Goal: Task Accomplishment & Management: Manage account settings

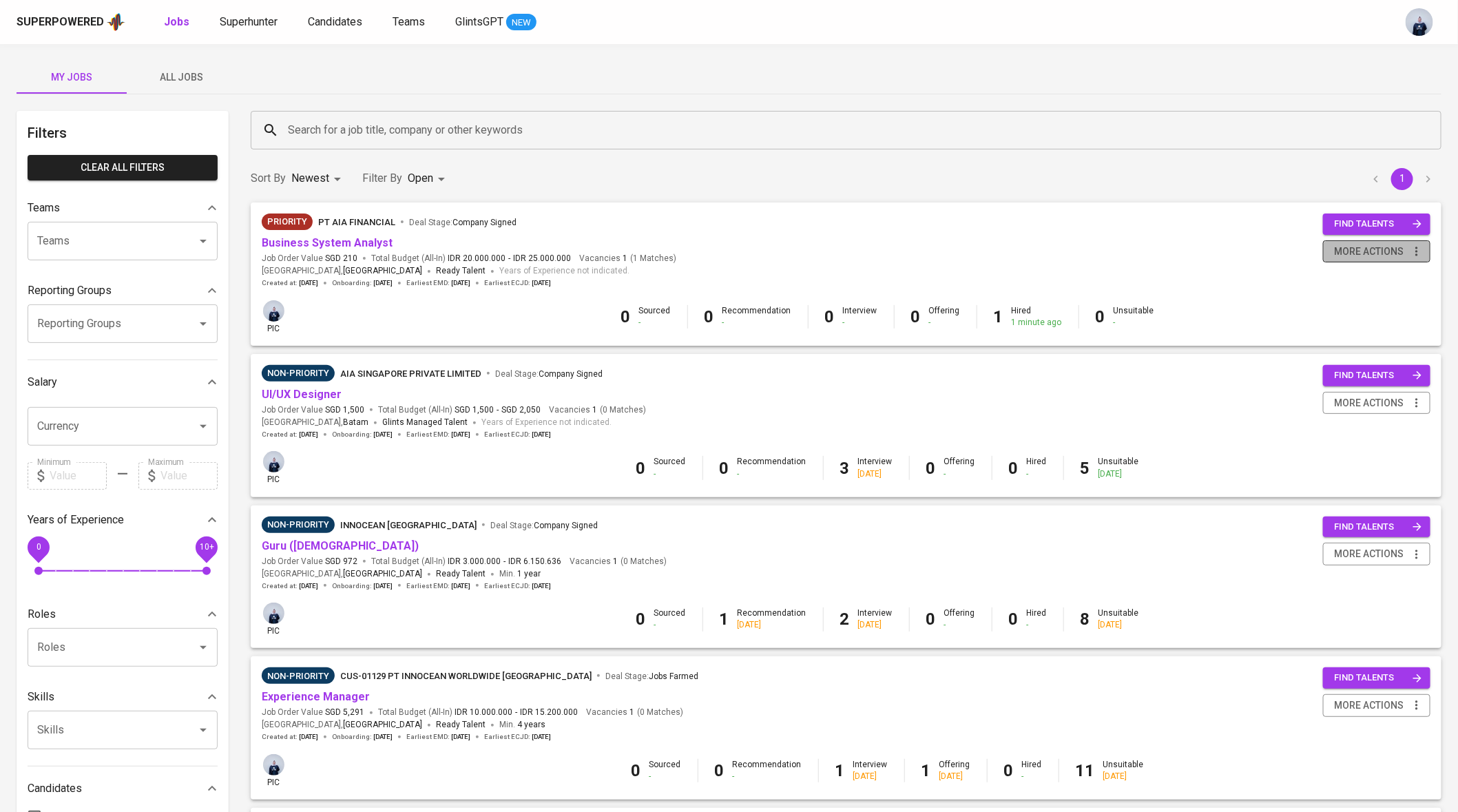
click at [1383, 252] on span "more actions" at bounding box center [1369, 251] width 70 height 17
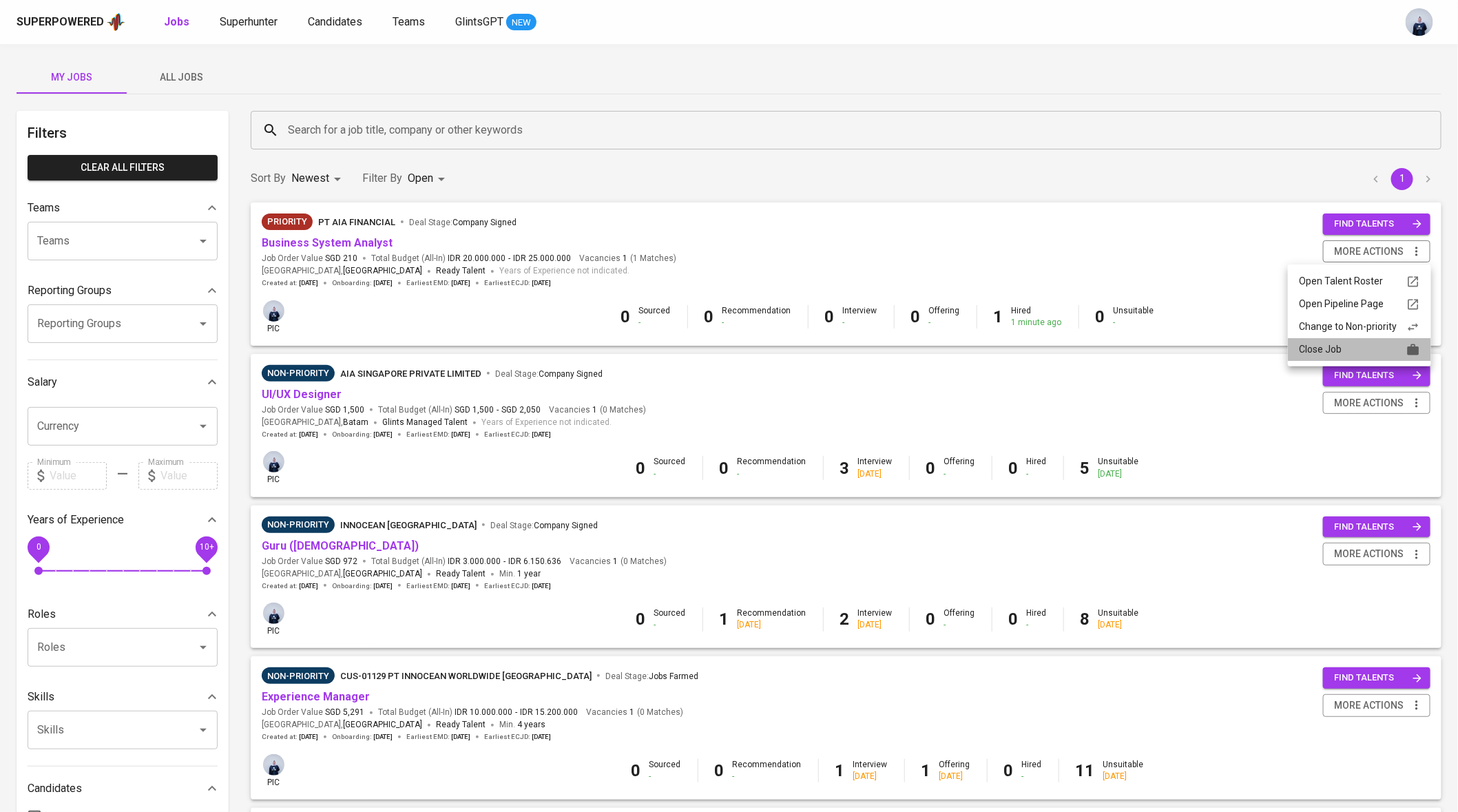
click at [1342, 344] on div "Close Job" at bounding box center [1360, 349] width 121 height 15
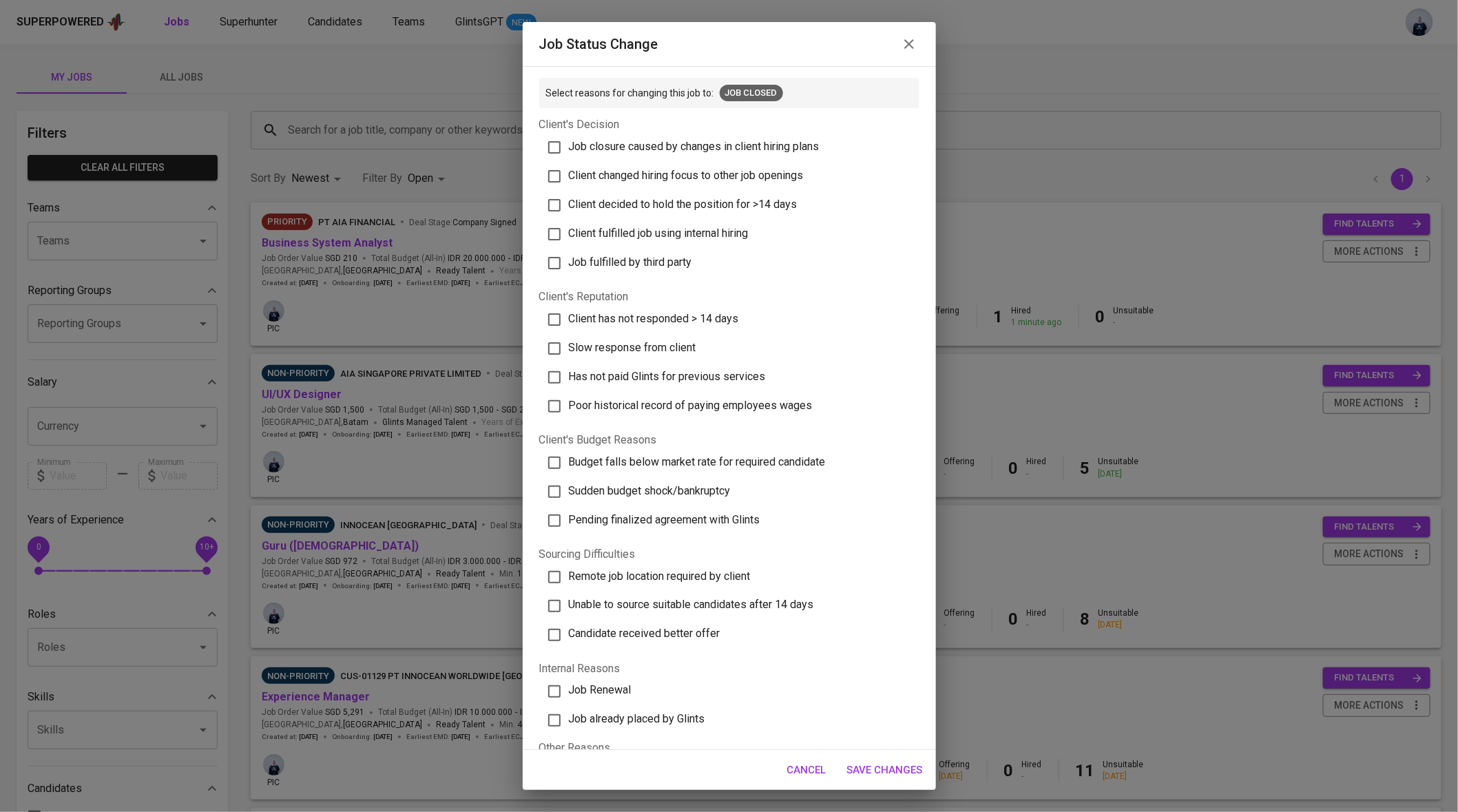
scroll to position [47, 0]
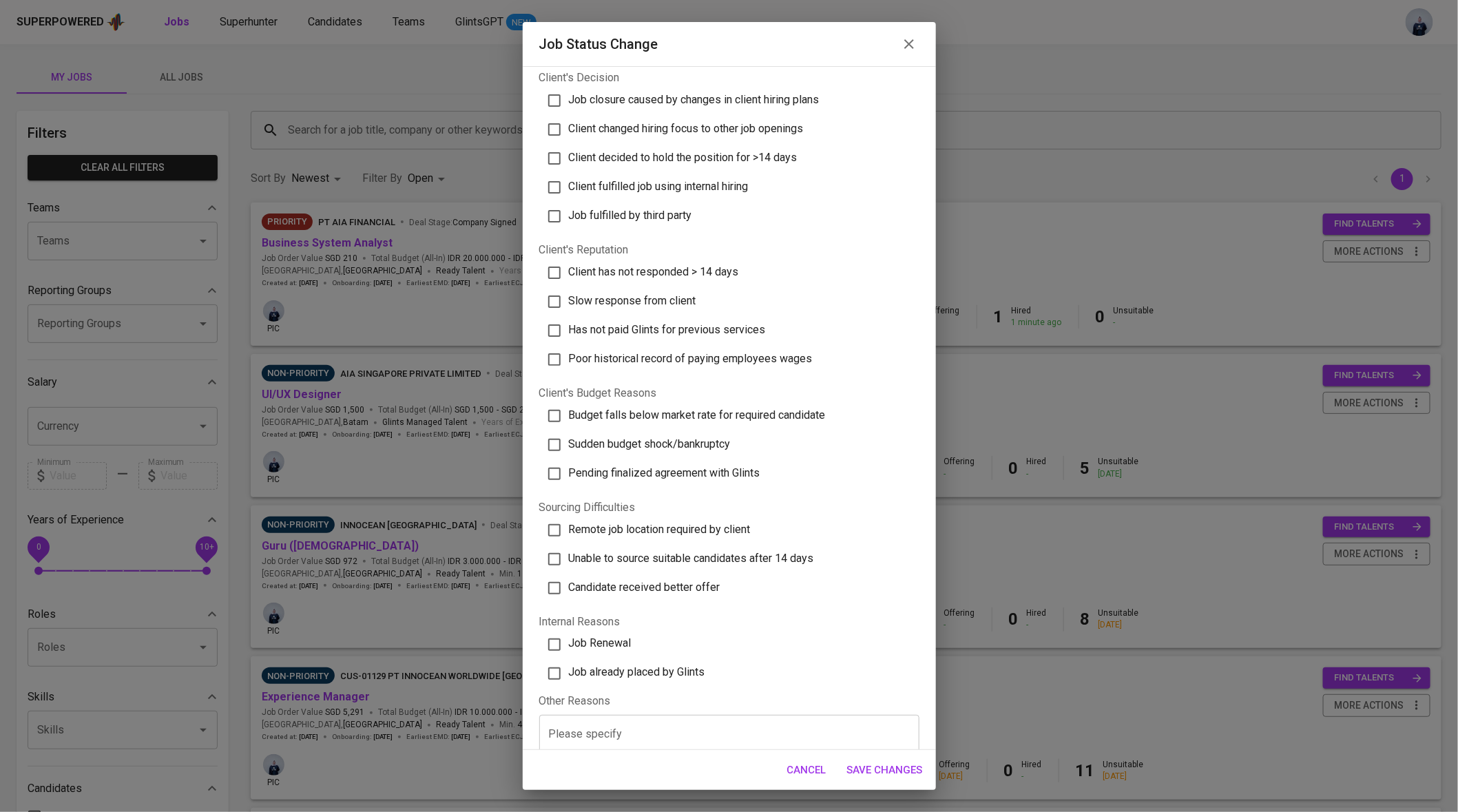
click at [661, 666] on span "Job already placed by Glints" at bounding box center [637, 672] width 136 height 13
click at [569, 666] on input "Job already placed by Glints" at bounding box center [554, 673] width 29 height 29
checkbox input "true"
click at [872, 770] on span "Save Changes" at bounding box center [885, 769] width 75 height 18
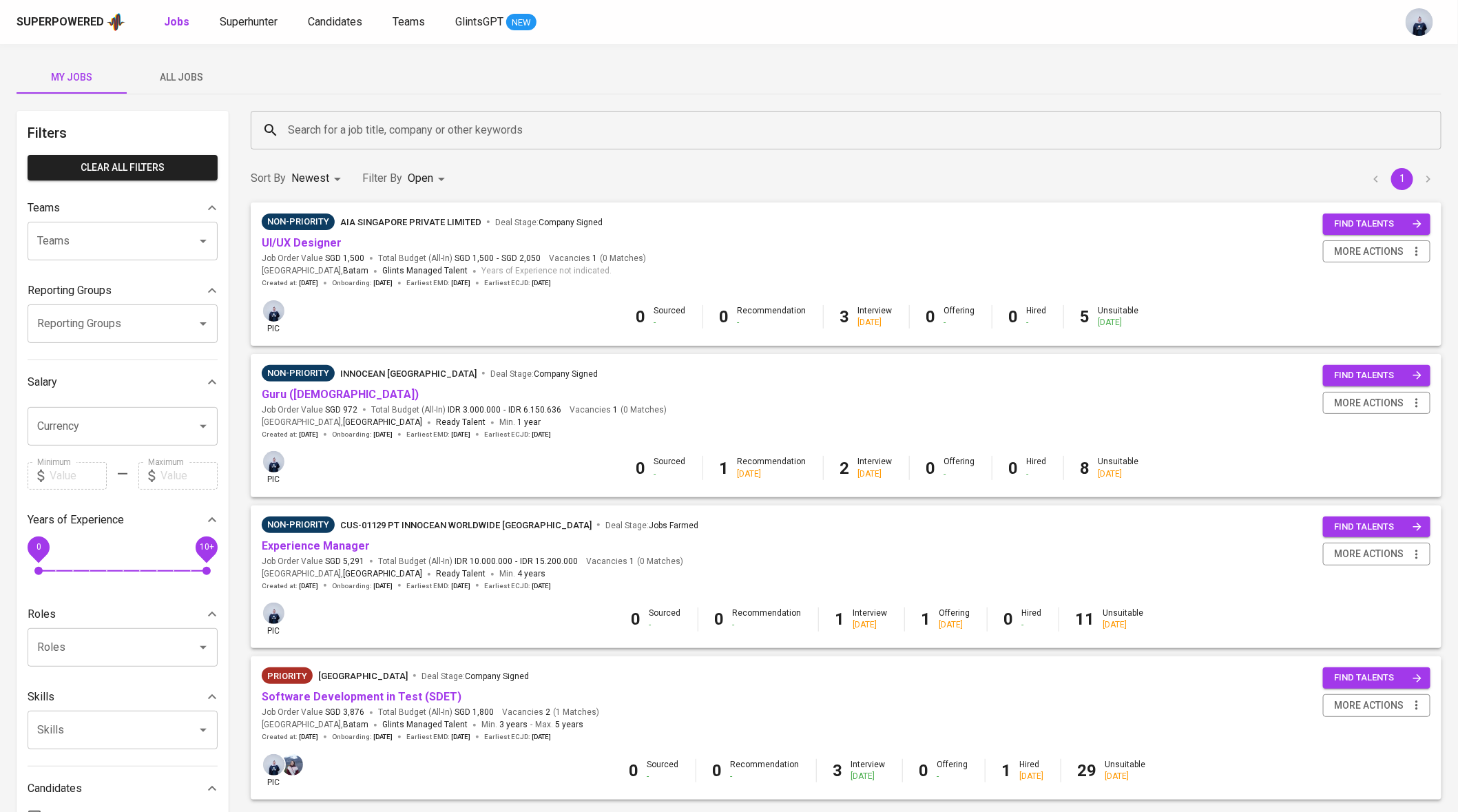
click at [430, 181] on body "Superpowered Jobs Superhunter Candidates Teams GlintsGPT NEW My Jobs All Jobs F…" at bounding box center [729, 470] width 1458 height 939
click at [419, 387] on p "Closed" at bounding box center [429, 383] width 30 height 14
type input "OPEN,CLOSE"
checkbox input "true"
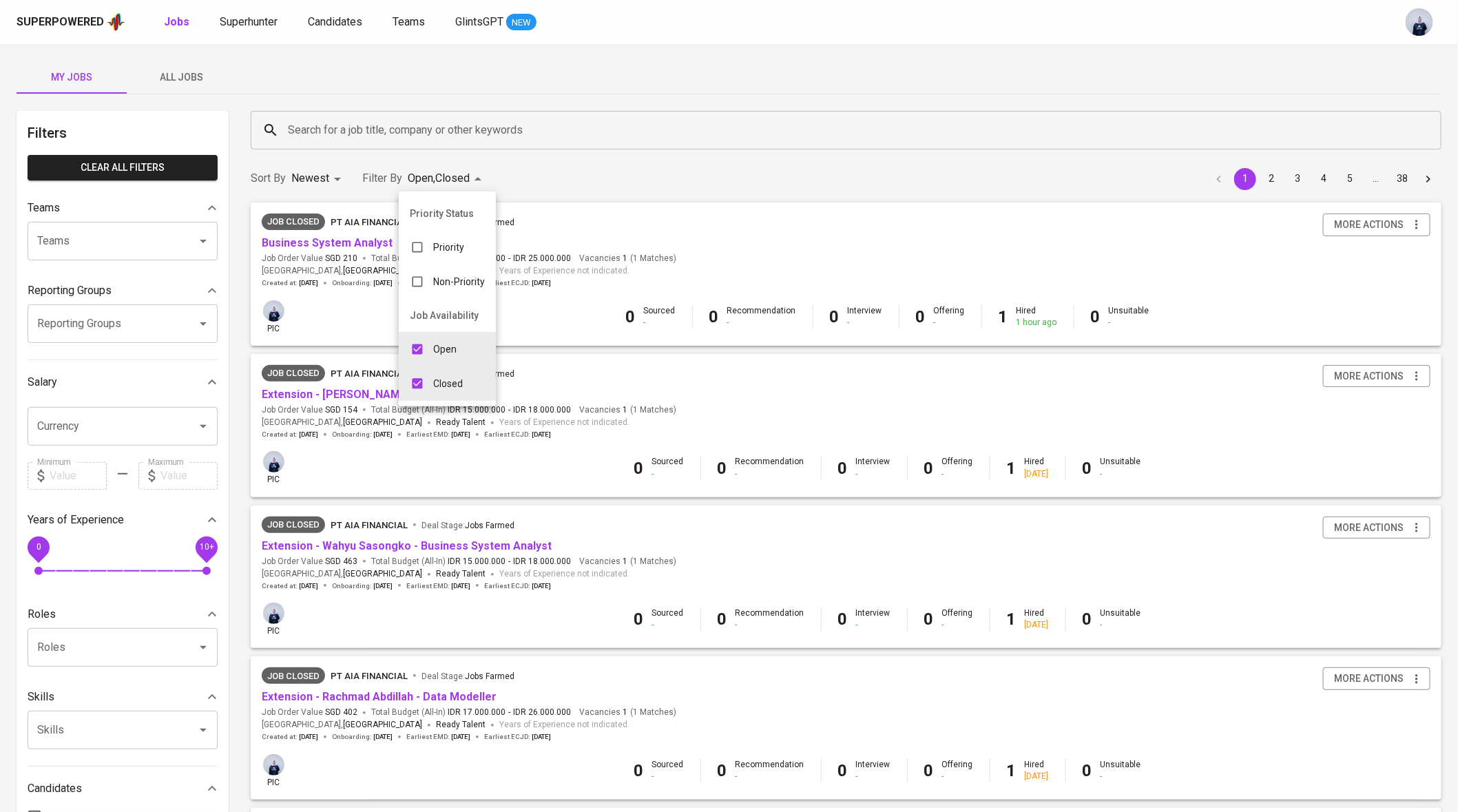
click at [435, 349] on p "Open" at bounding box center [445, 349] width 24 height 14
type input "CLOSE"
checkbox input "false"
click at [609, 202] on div at bounding box center [729, 406] width 1458 height 812
click at [350, 241] on link "Business System Analyst" at bounding box center [327, 242] width 131 height 13
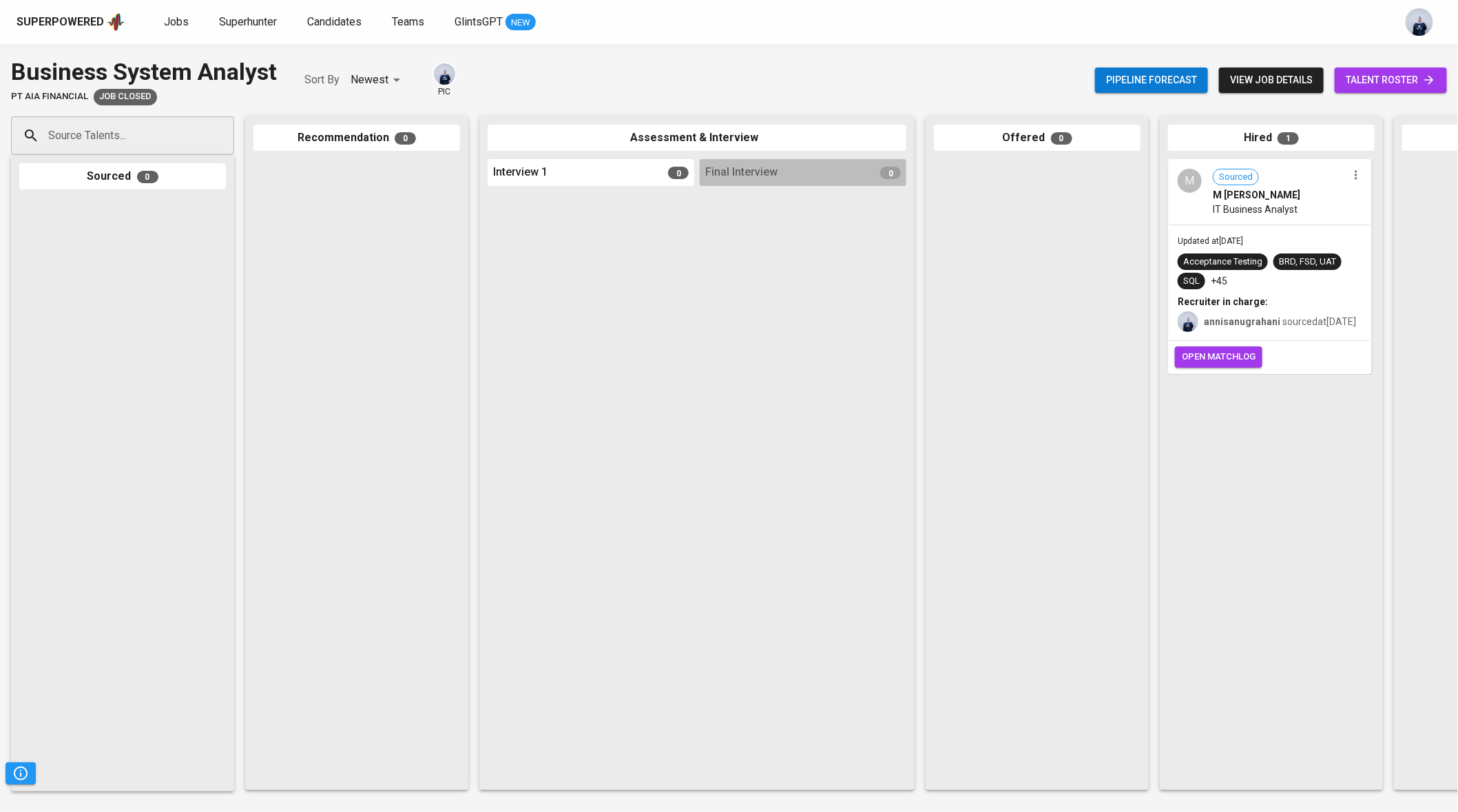
click at [1287, 232] on div "Updated at [DATE] Acceptance Testing BRD, FSD, UAT SQL +45 Recruiter in charge:…" at bounding box center [1269, 283] width 201 height 115
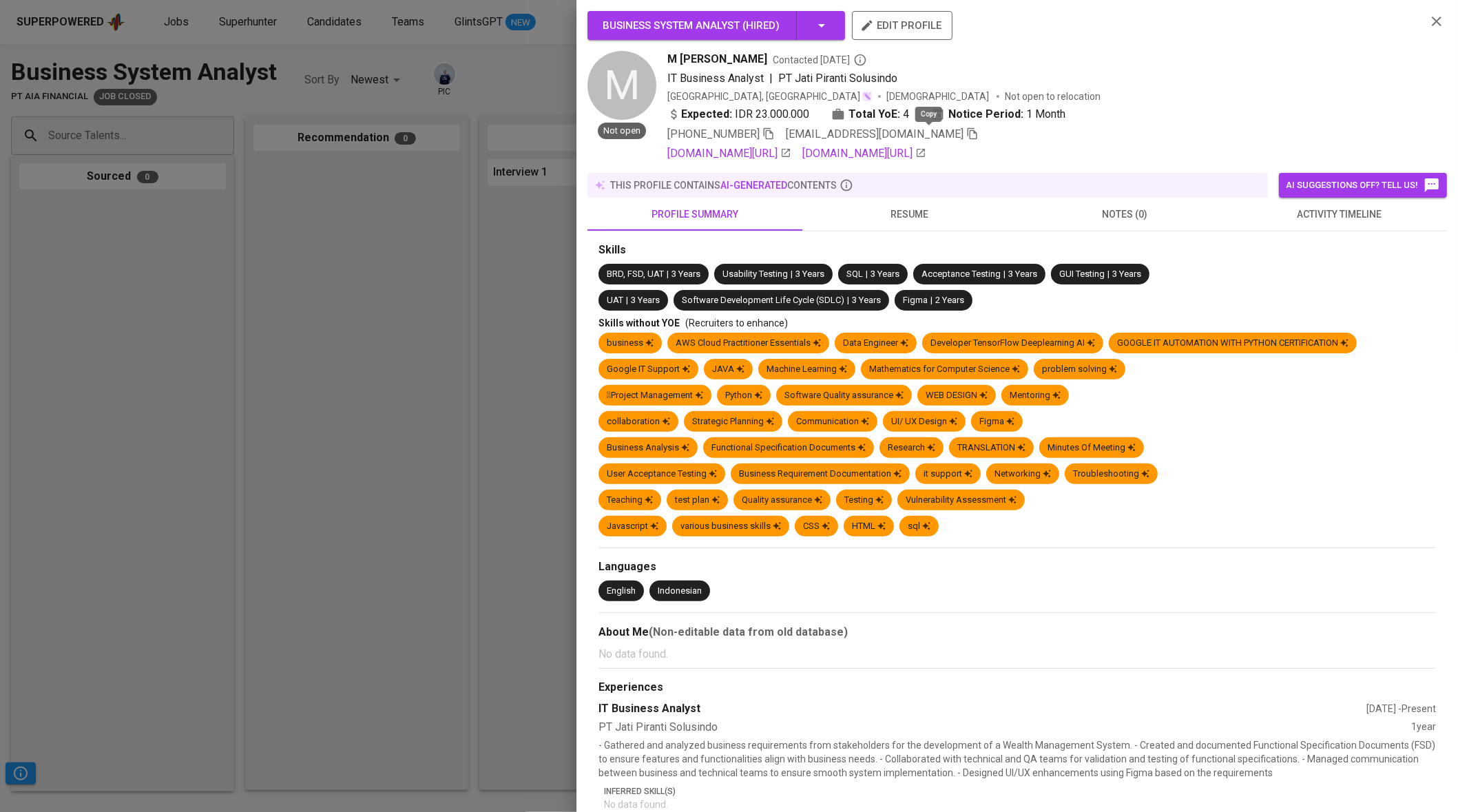
click at [966, 131] on icon "button" at bounding box center [972, 133] width 12 height 12
